Goal: Information Seeking & Learning: Learn about a topic

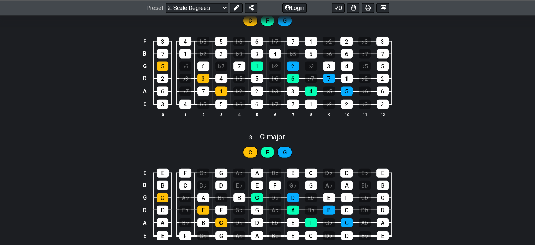
scroll to position [1584, 0]
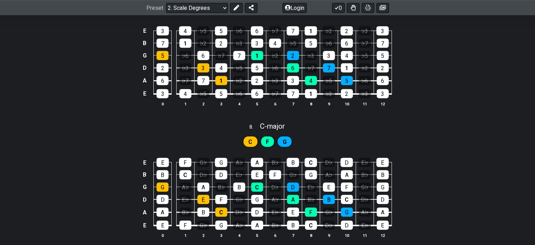
click at [225, 73] on td "1" at bounding box center [221, 74] width 18 height 13
click at [224, 80] on div "1" at bounding box center [221, 80] width 12 height 9
click at [220, 95] on div "5" at bounding box center [221, 93] width 12 height 9
click at [220, 71] on div "4" at bounding box center [221, 67] width 12 height 9
click at [220, 47] on td "♭7" at bounding box center [221, 49] width 18 height 12
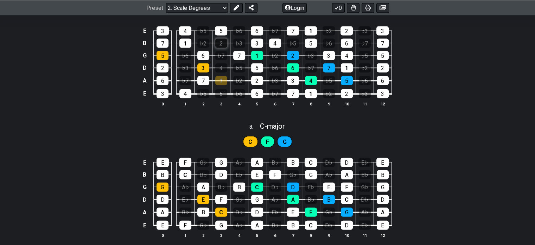
click at [220, 40] on div "2" at bounding box center [221, 43] width 12 height 9
click at [220, 32] on div "5" at bounding box center [221, 30] width 12 height 9
click at [224, 30] on div "5" at bounding box center [221, 30] width 12 height 9
click at [223, 46] on div "2" at bounding box center [221, 43] width 12 height 9
click at [221, 54] on div "♭7" at bounding box center [221, 55] width 12 height 9
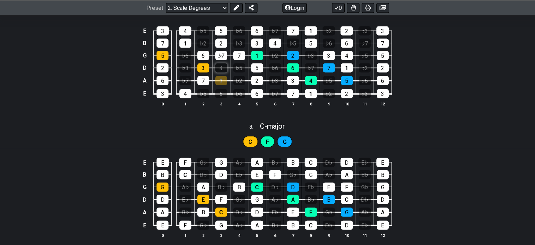
click at [220, 68] on div "4" at bounding box center [221, 67] width 12 height 9
click at [221, 80] on div "1" at bounding box center [221, 80] width 12 height 9
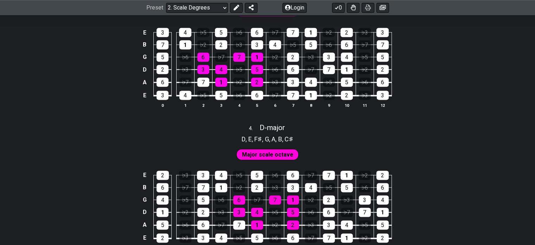
scroll to position [845, 0]
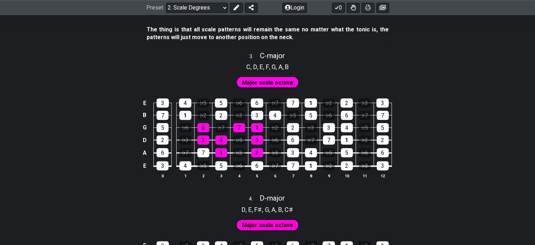
click at [252, 81] on span "Major scale octave" at bounding box center [267, 82] width 51 height 10
